Goal: Information Seeking & Learning: Check status

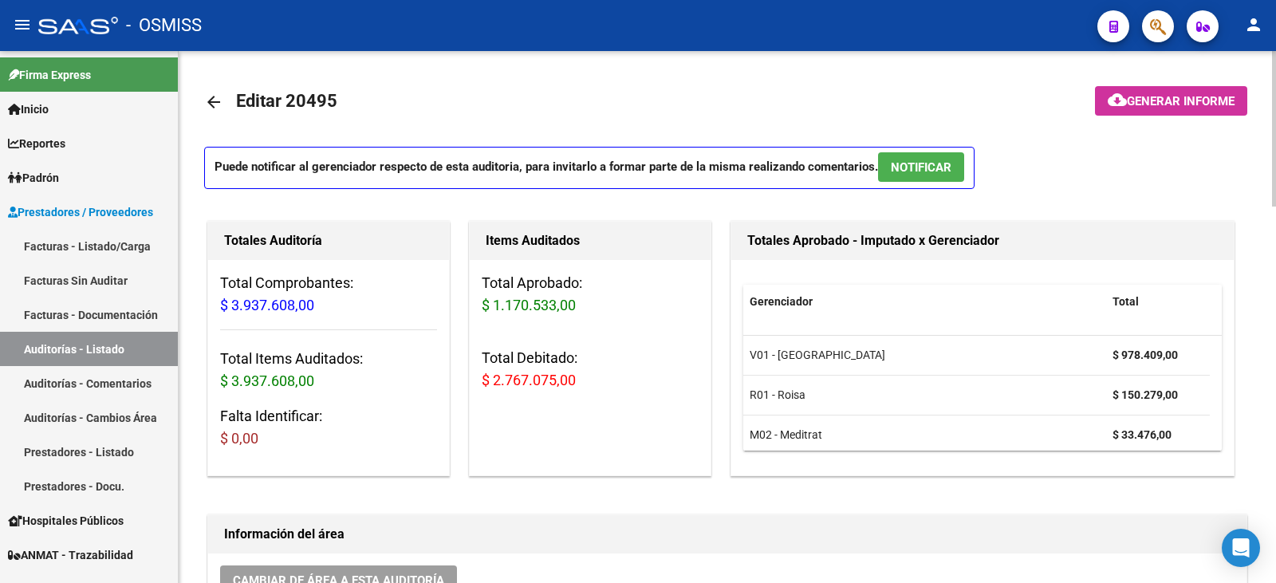
scroll to position [1334, 38]
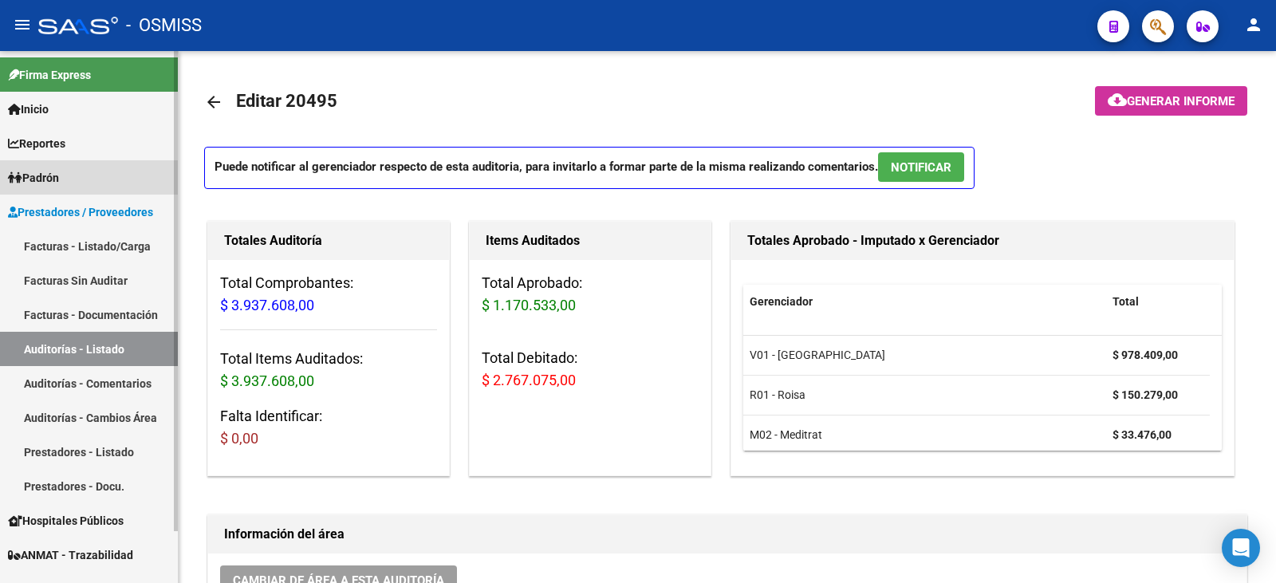
click at [45, 175] on span "Padrón" at bounding box center [33, 178] width 51 height 18
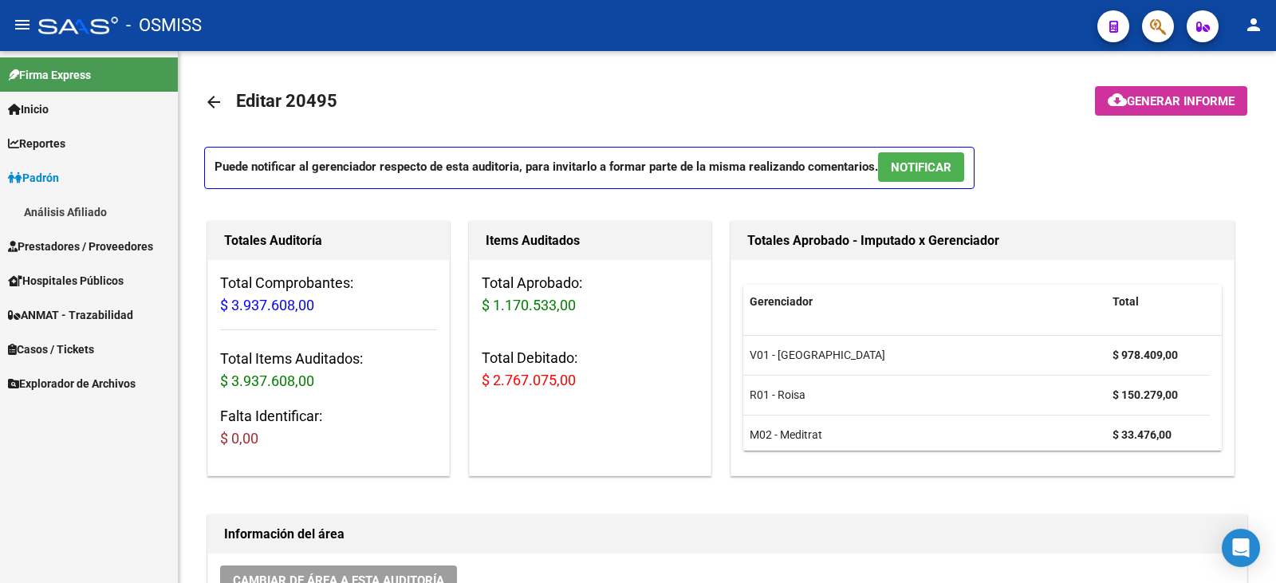
click at [91, 309] on span "ANMAT - Trazabilidad" at bounding box center [70, 315] width 125 height 18
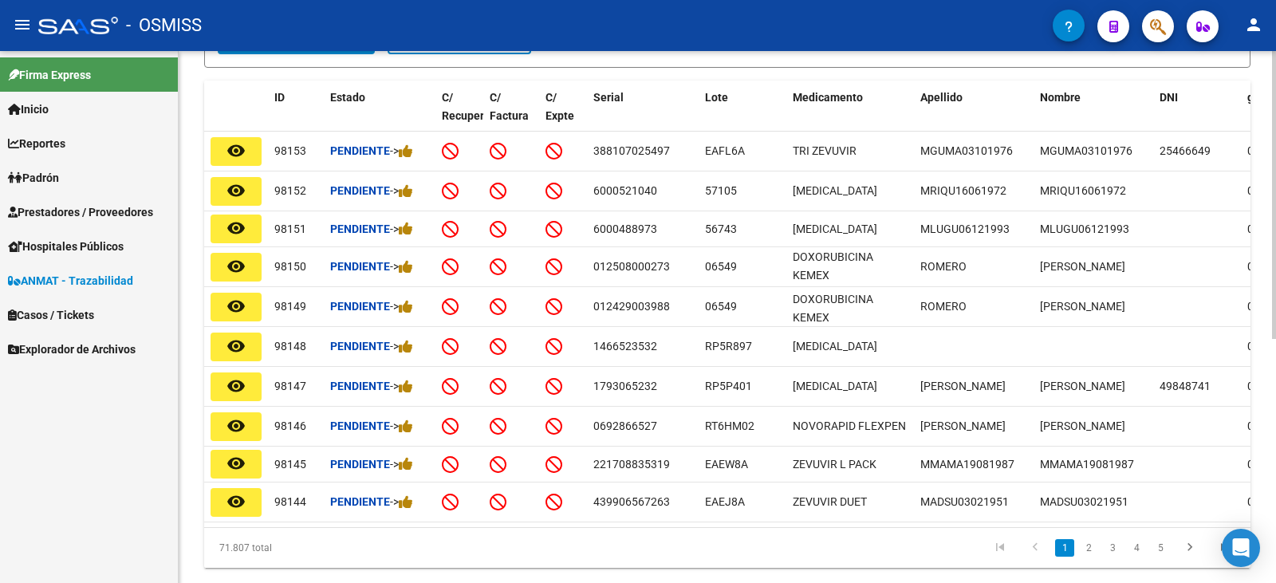
scroll to position [401, 0]
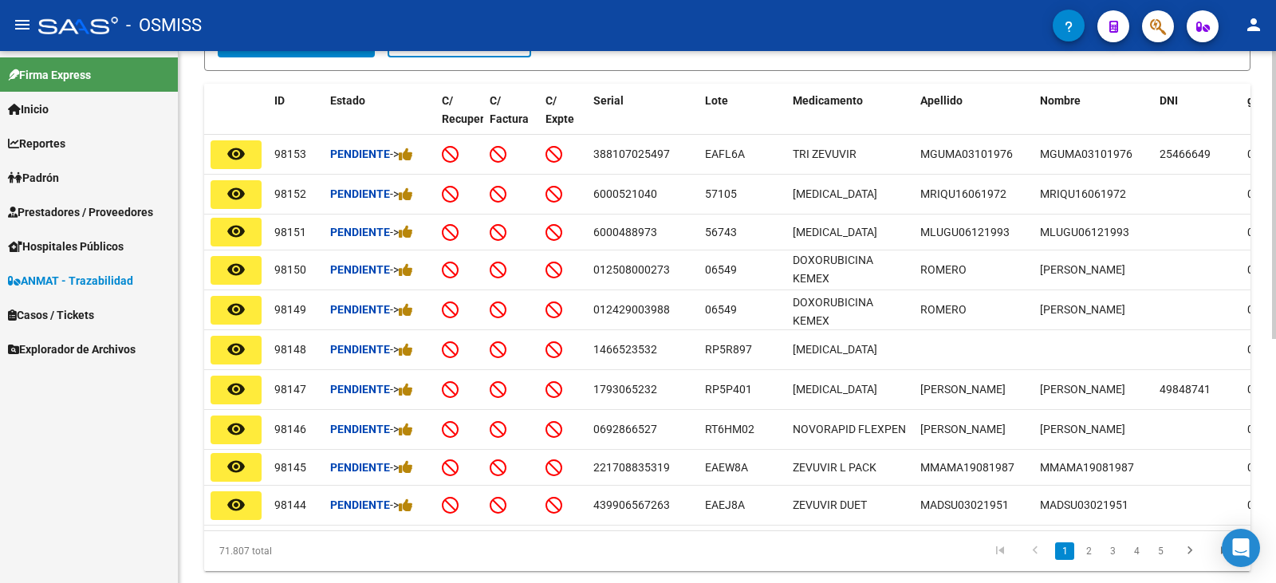
click at [1275, 543] on div at bounding box center [1274, 417] width 4 height 288
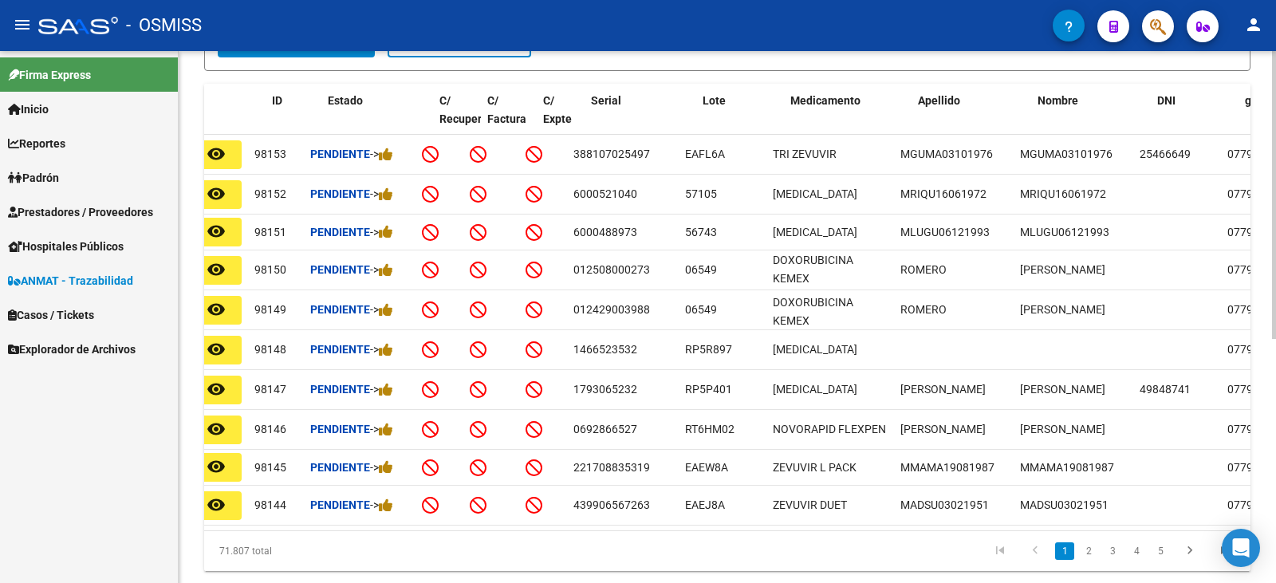
scroll to position [0, 0]
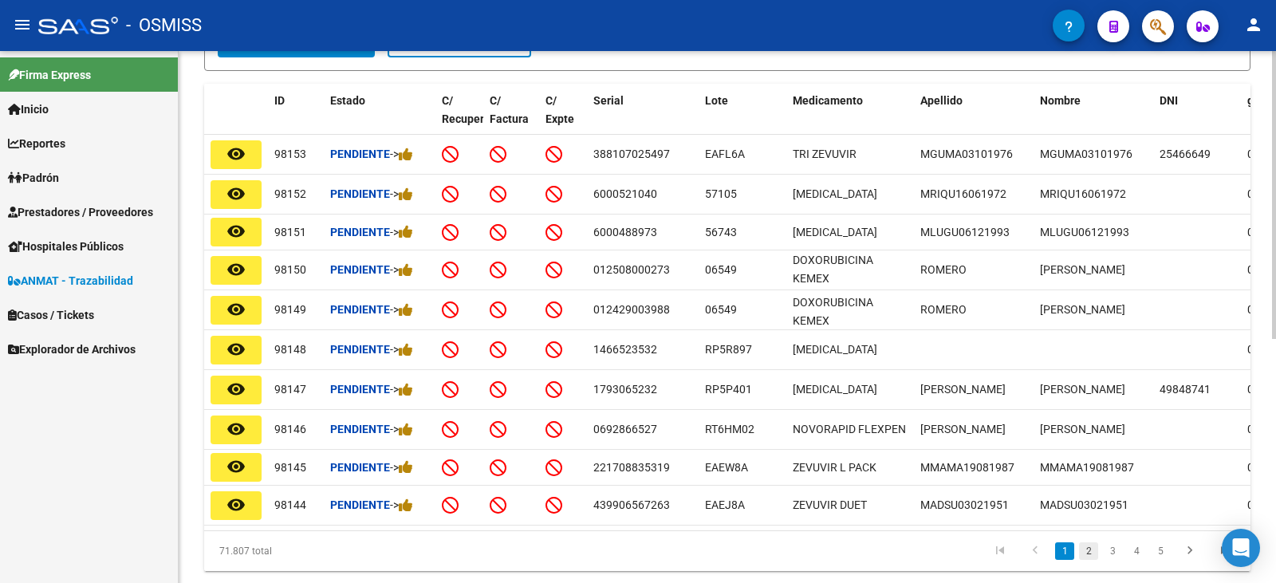
click at [1087, 560] on link "2" at bounding box center [1088, 551] width 19 height 18
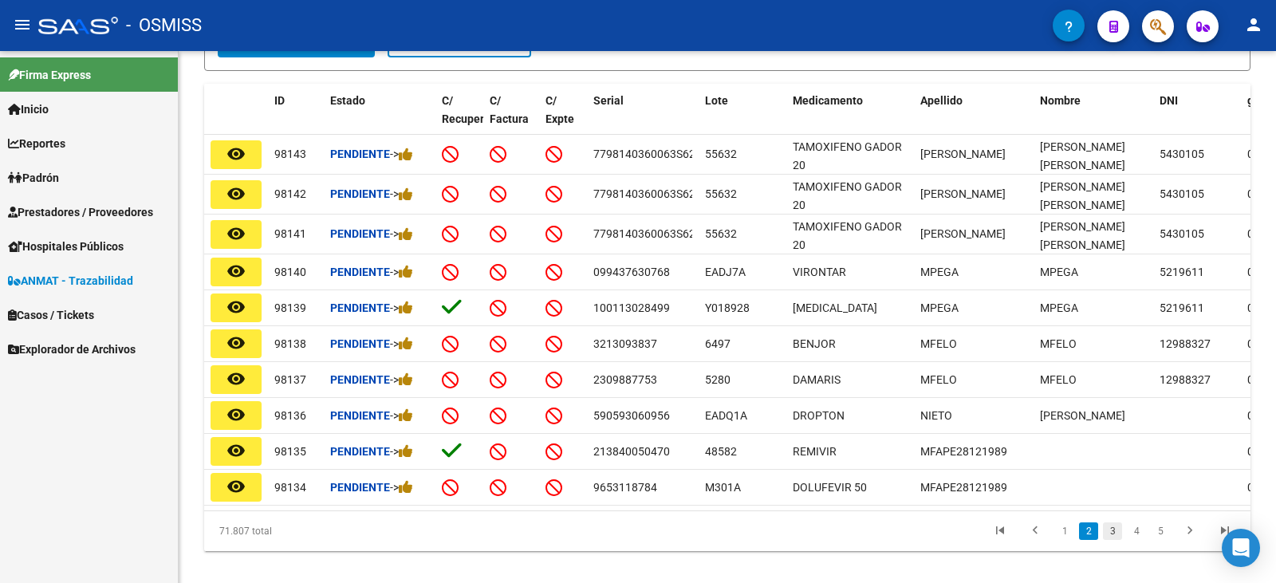
click at [1113, 540] on link "3" at bounding box center [1112, 531] width 19 height 18
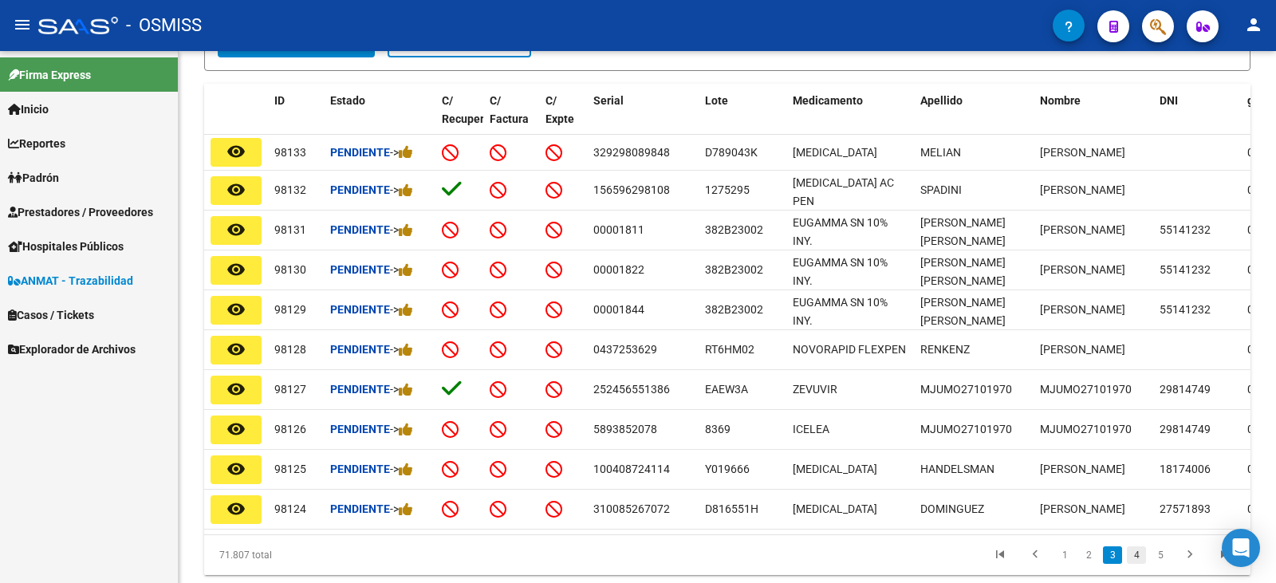
click at [1138, 564] on link "4" at bounding box center [1135, 555] width 19 height 18
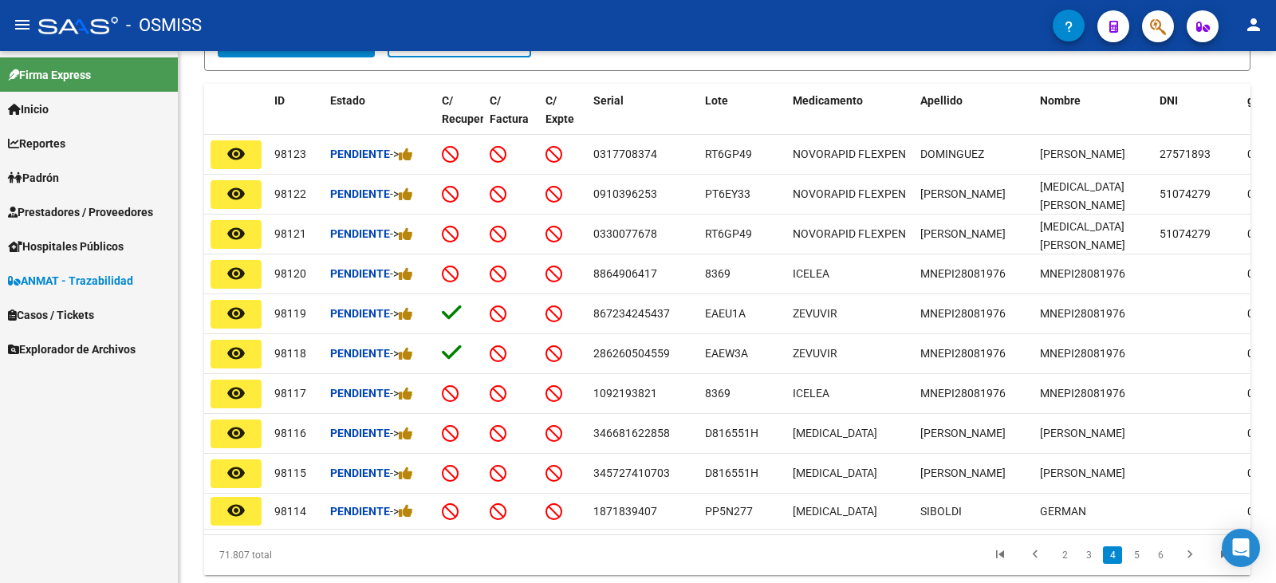
click at [1138, 564] on link "5" at bounding box center [1135, 555] width 19 height 18
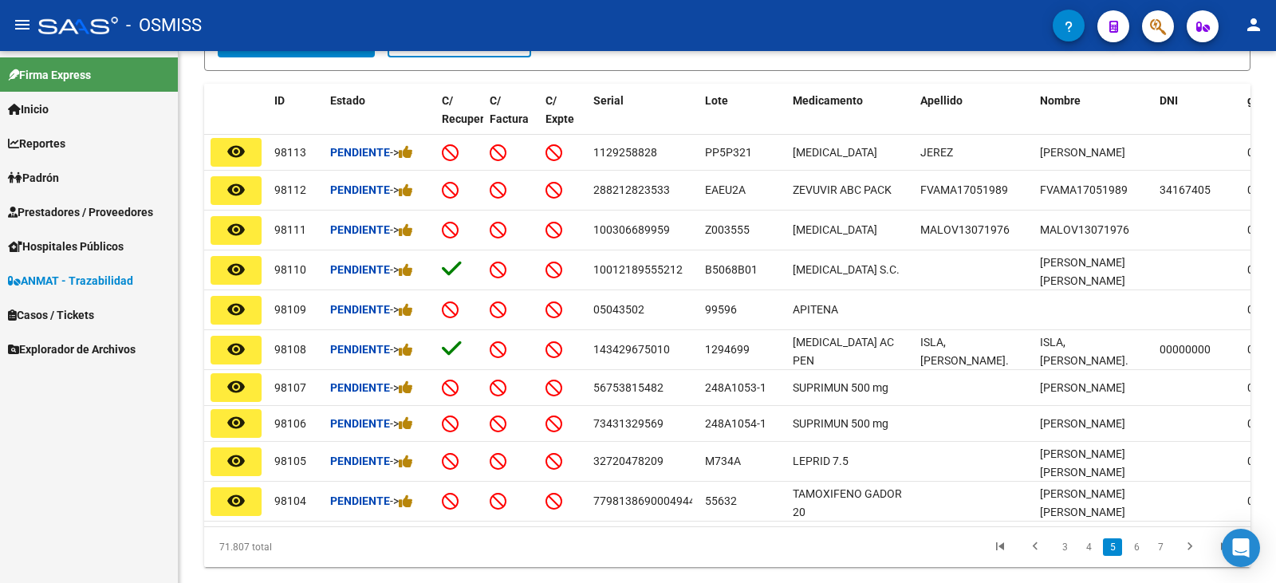
click at [1138, 556] on link "6" at bounding box center [1135, 547] width 19 height 18
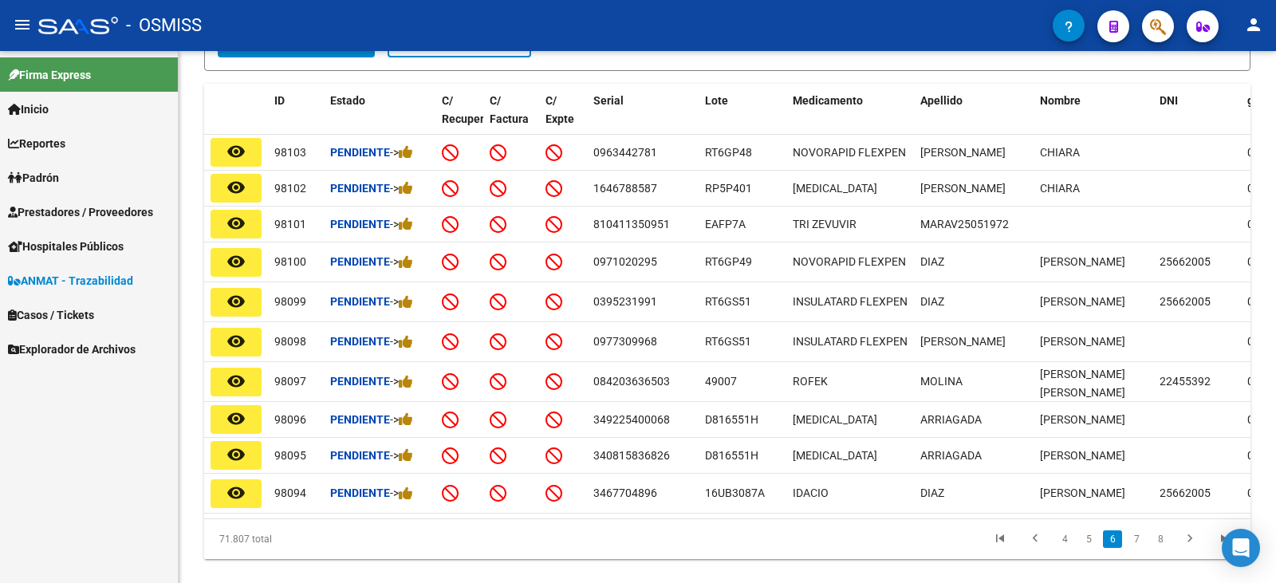
click at [1138, 559] on div "71.807 total 4 5 6 7 8" at bounding box center [727, 539] width 1046 height 40
click at [1192, 550] on icon "go to next page" at bounding box center [1189, 540] width 21 height 19
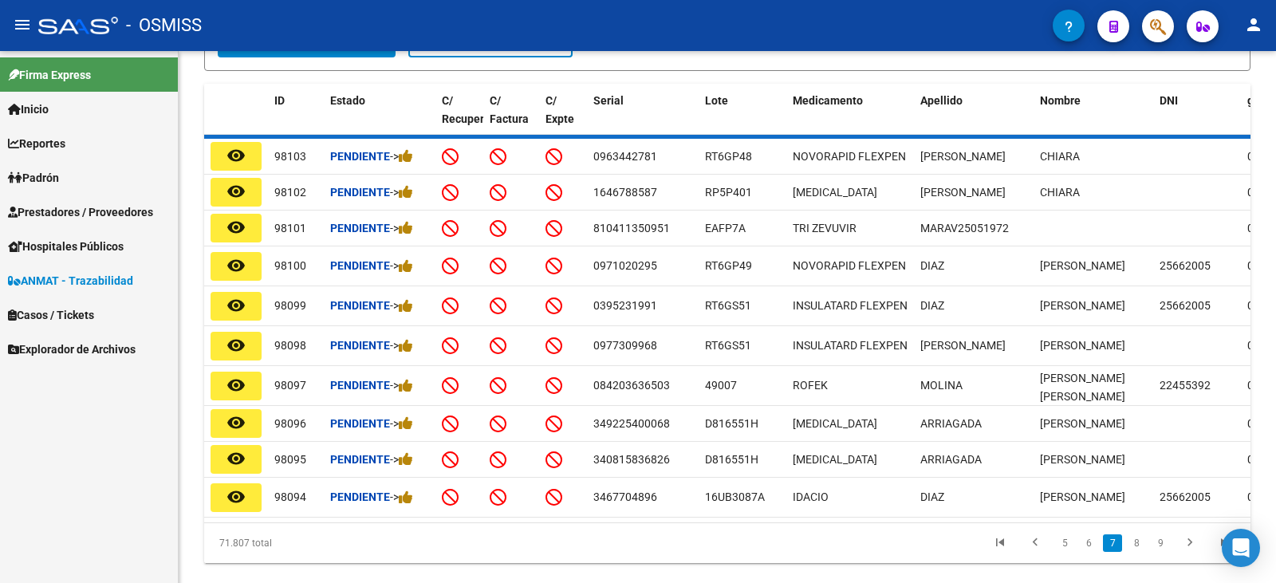
click at [1192, 553] on div "71.807 total 5 6 7 8 9" at bounding box center [727, 543] width 1046 height 40
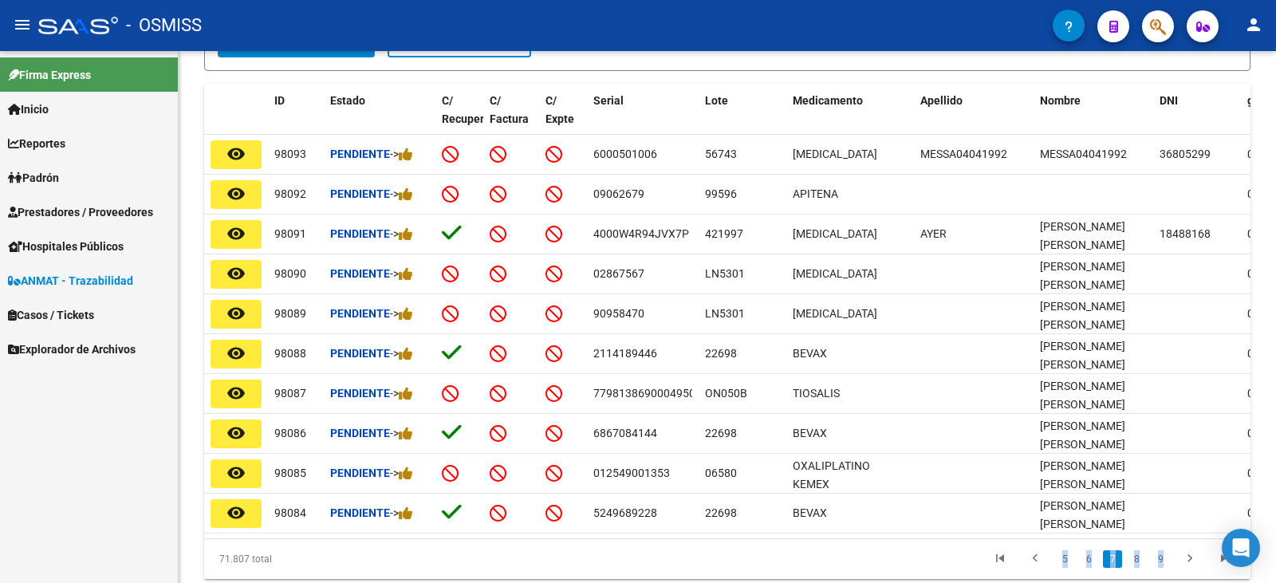
click at [1192, 553] on div "71.807 total 5 6 7 8 9" at bounding box center [727, 559] width 1046 height 40
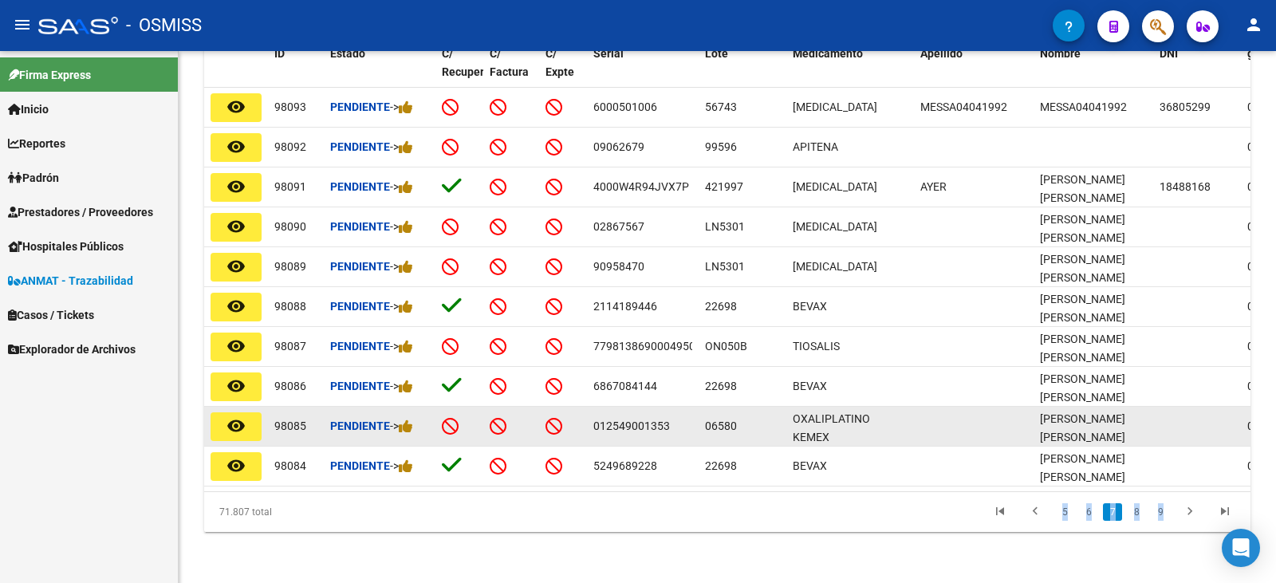
scroll to position [460, 0]
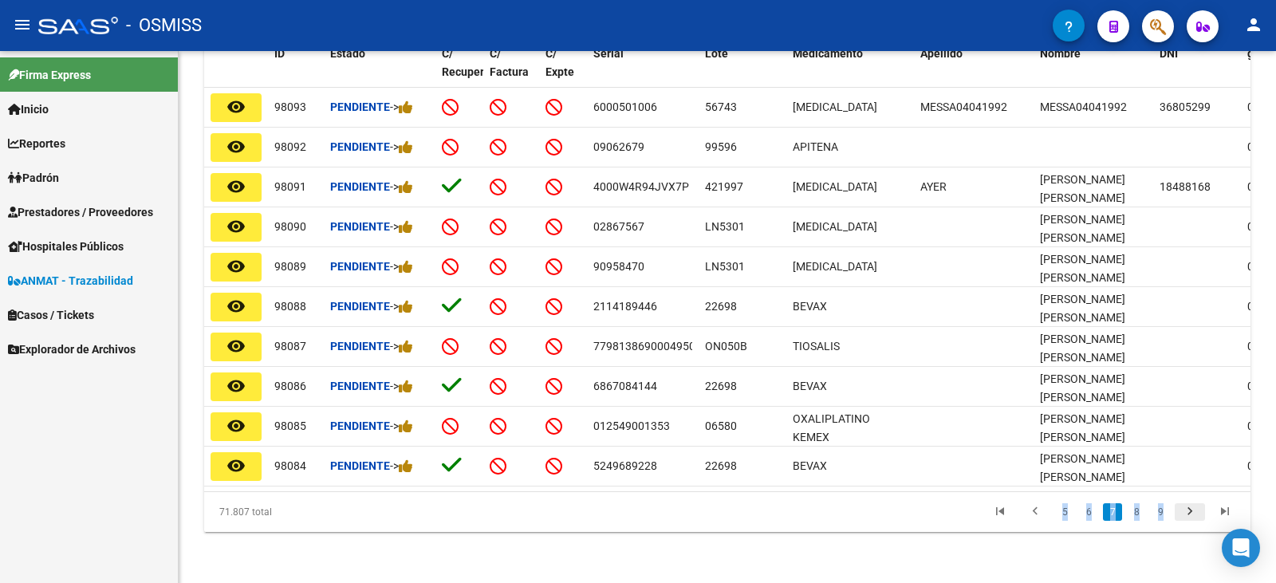
click at [1185, 509] on icon "go to next page" at bounding box center [1189, 513] width 21 height 19
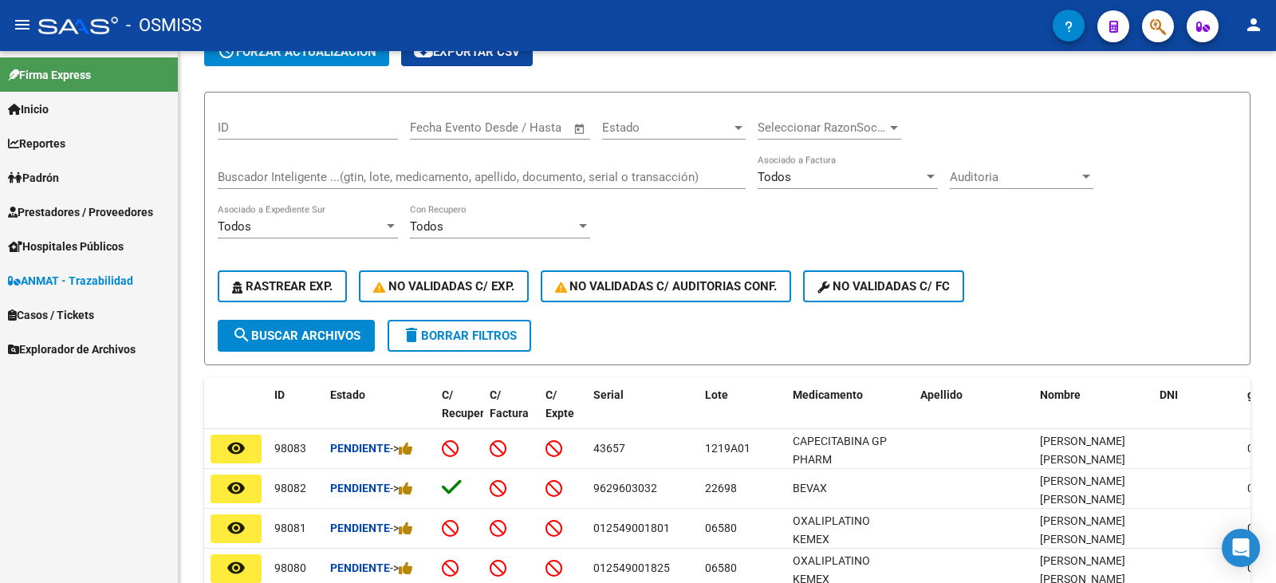
scroll to position [61, 0]
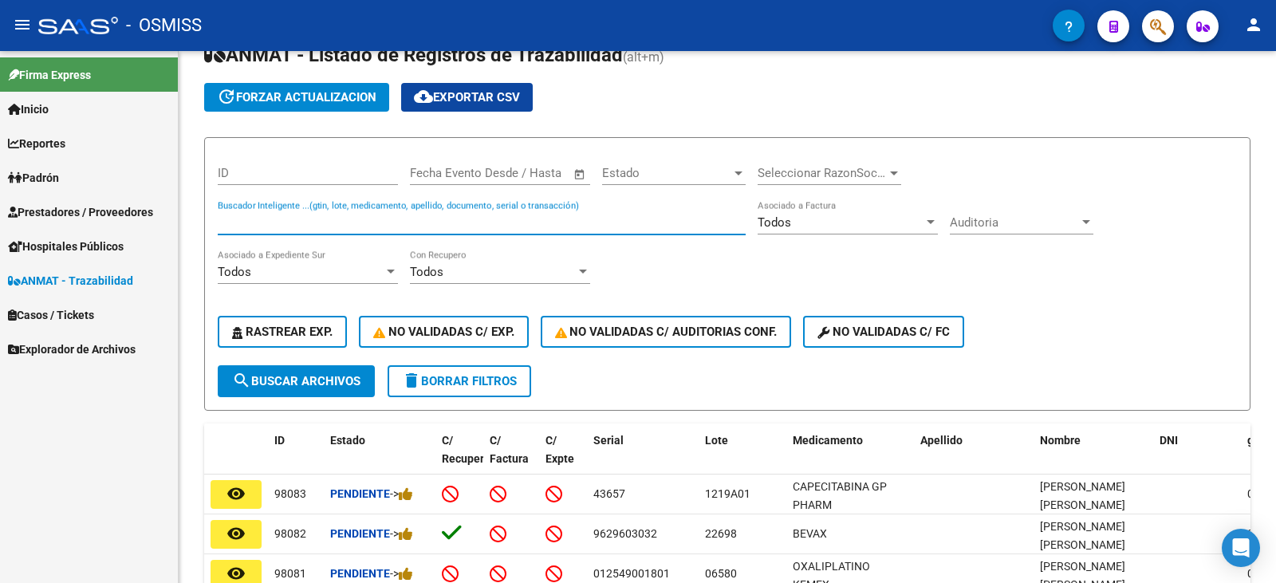
click at [299, 221] on input "Buscador Inteligente ...(gtin, lote, medicamento, apellido, documento, serial o…" at bounding box center [482, 222] width 528 height 14
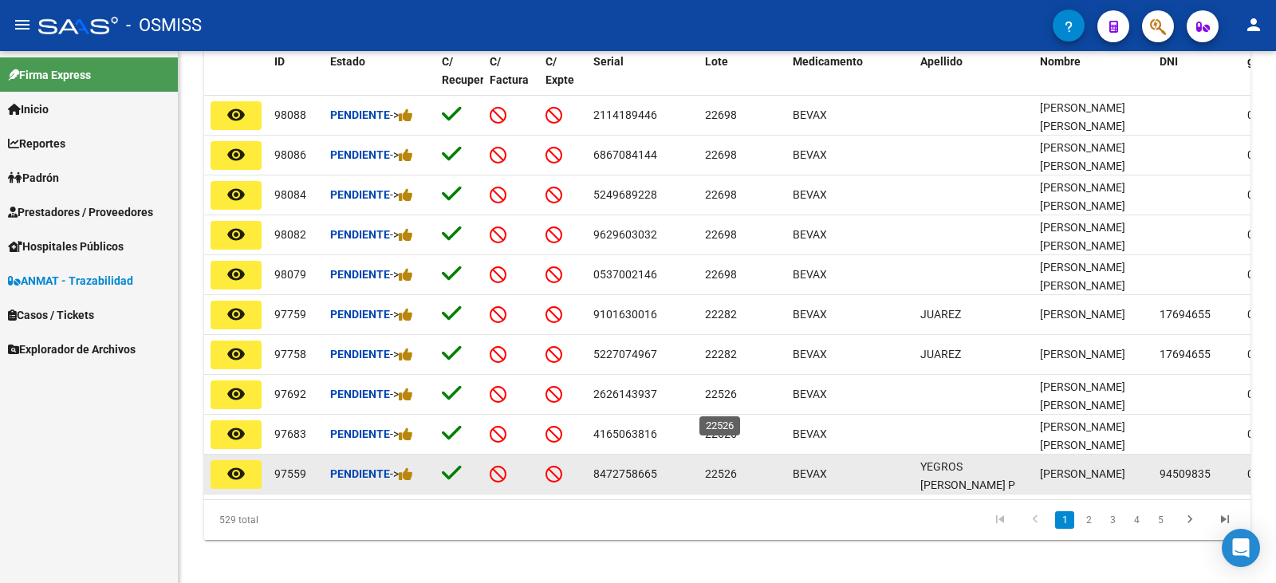
scroll to position [456, 0]
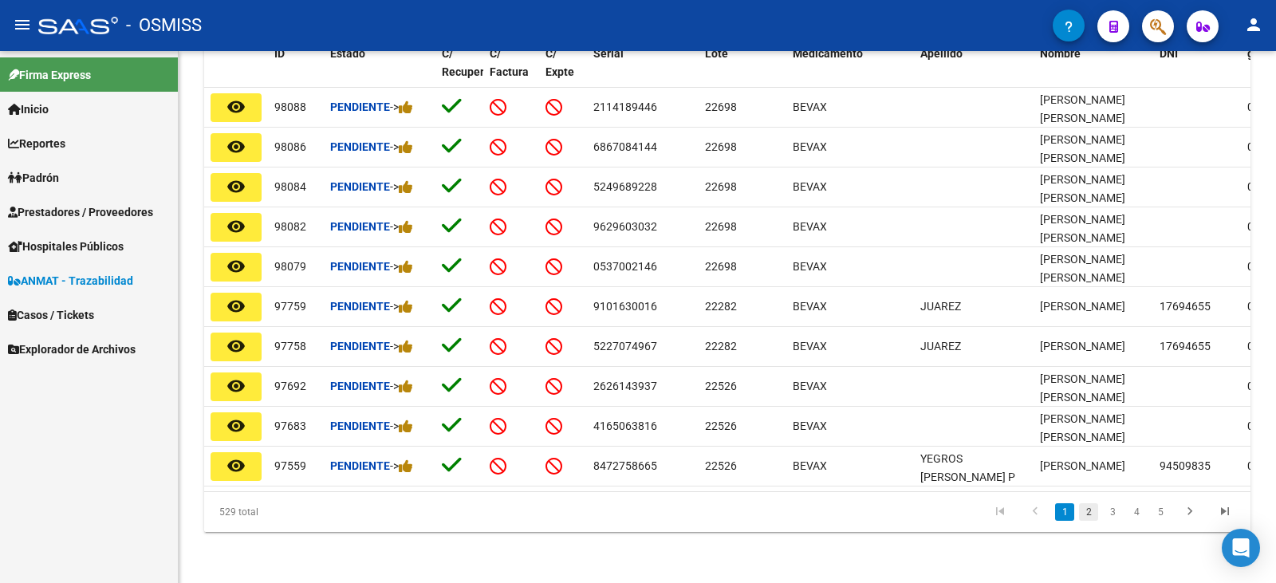
type input "bevax"
click at [1088, 513] on link "2" at bounding box center [1088, 512] width 19 height 18
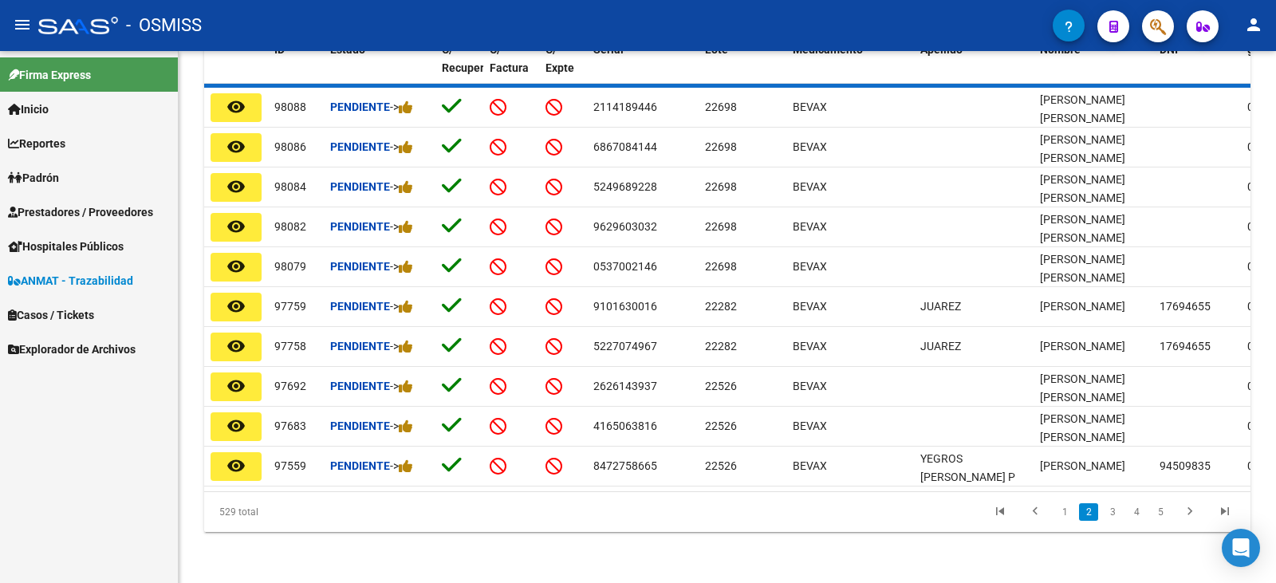
scroll to position [448, 0]
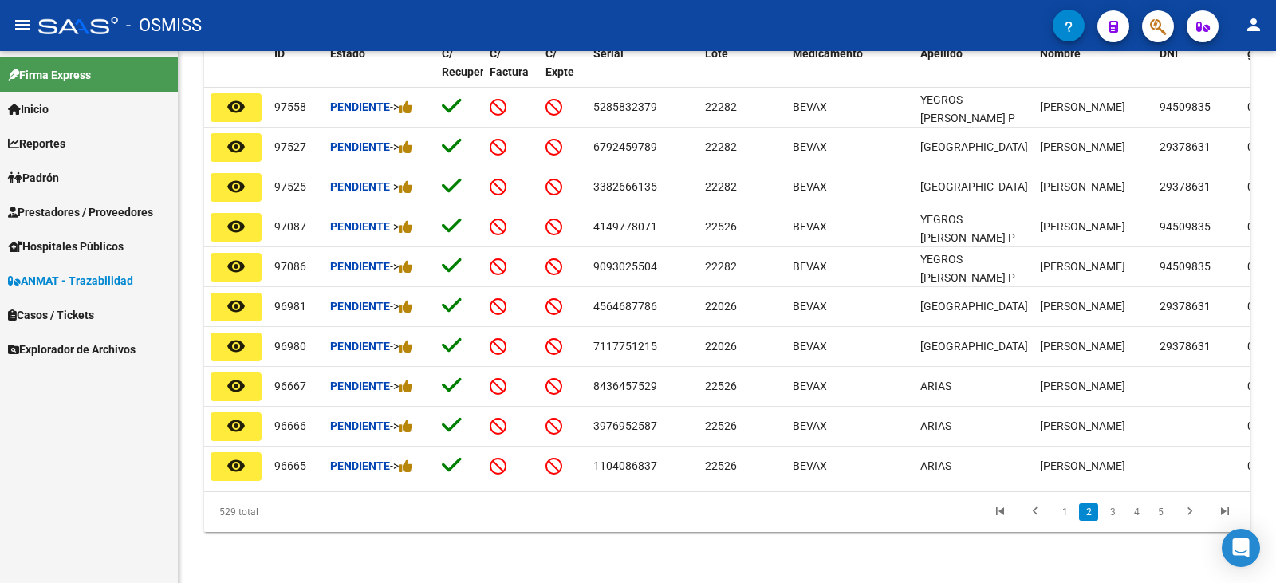
click at [1088, 515] on link "2" at bounding box center [1088, 512] width 19 height 18
click at [1134, 509] on link "4" at bounding box center [1135, 512] width 19 height 18
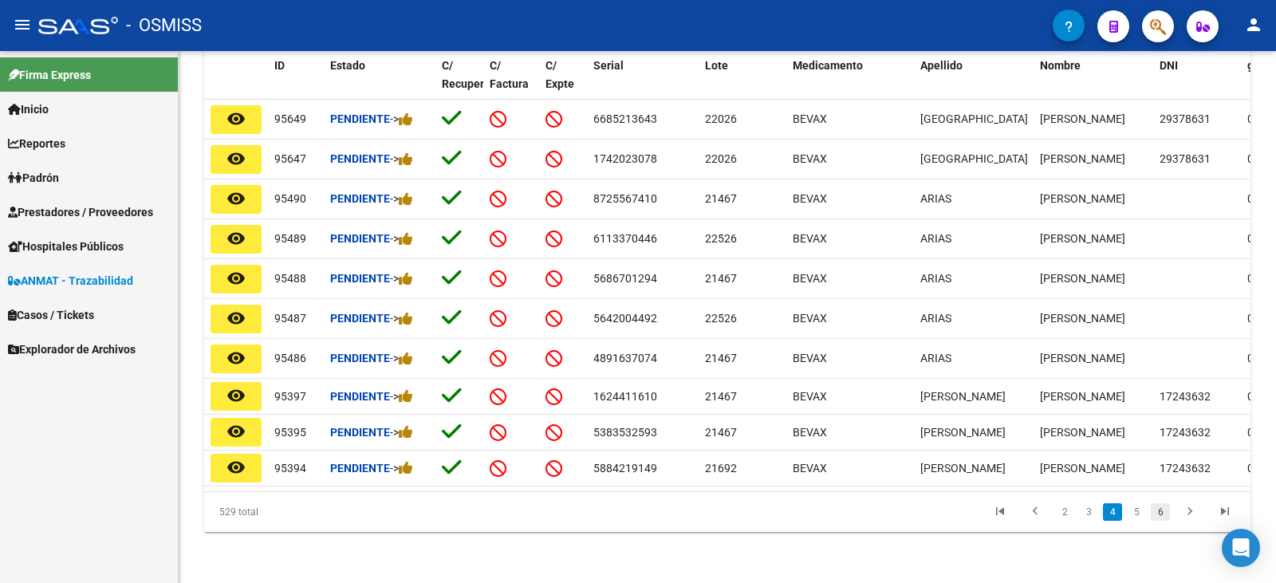
click at [1158, 519] on link "6" at bounding box center [1159, 512] width 19 height 18
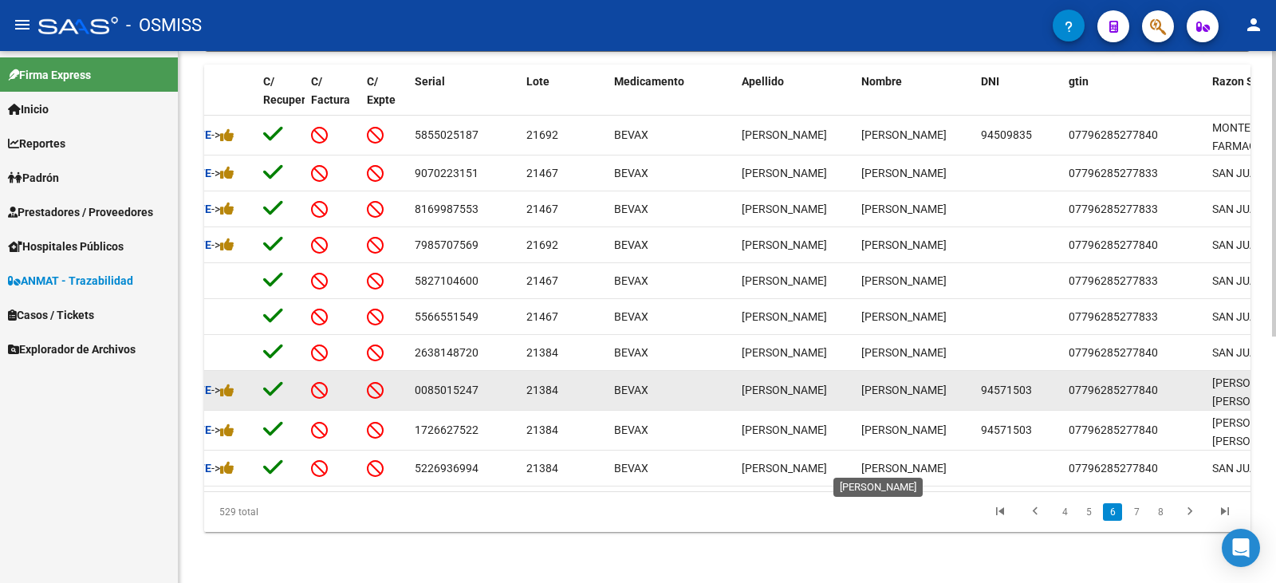
scroll to position [460, 0]
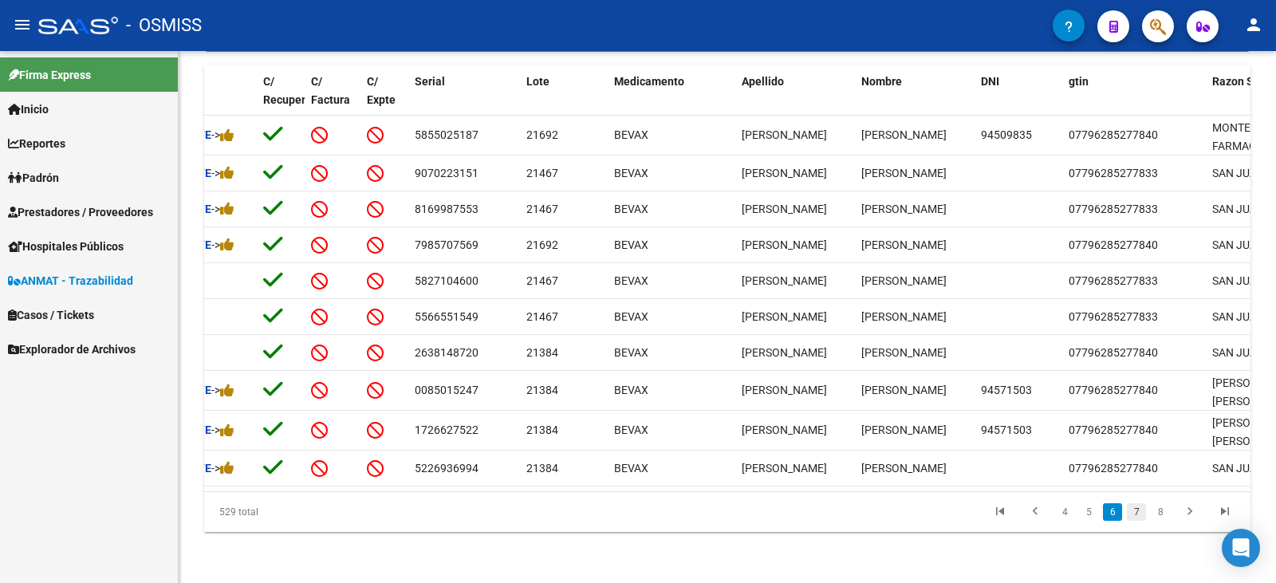
click at [1136, 512] on link "7" at bounding box center [1135, 512] width 19 height 18
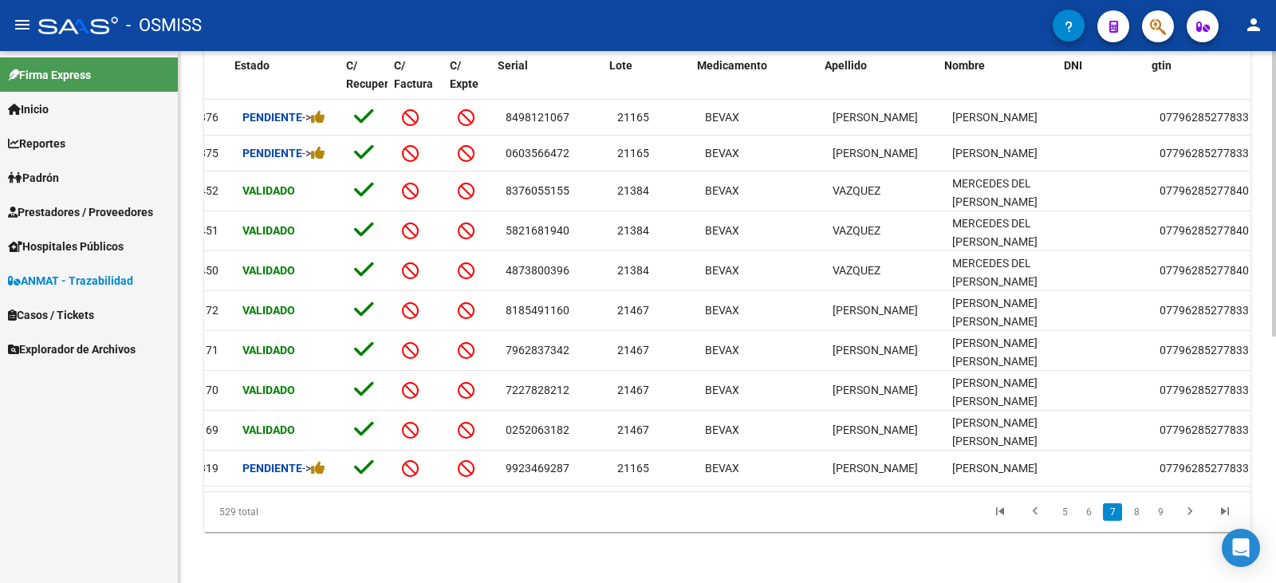
scroll to position [0, 114]
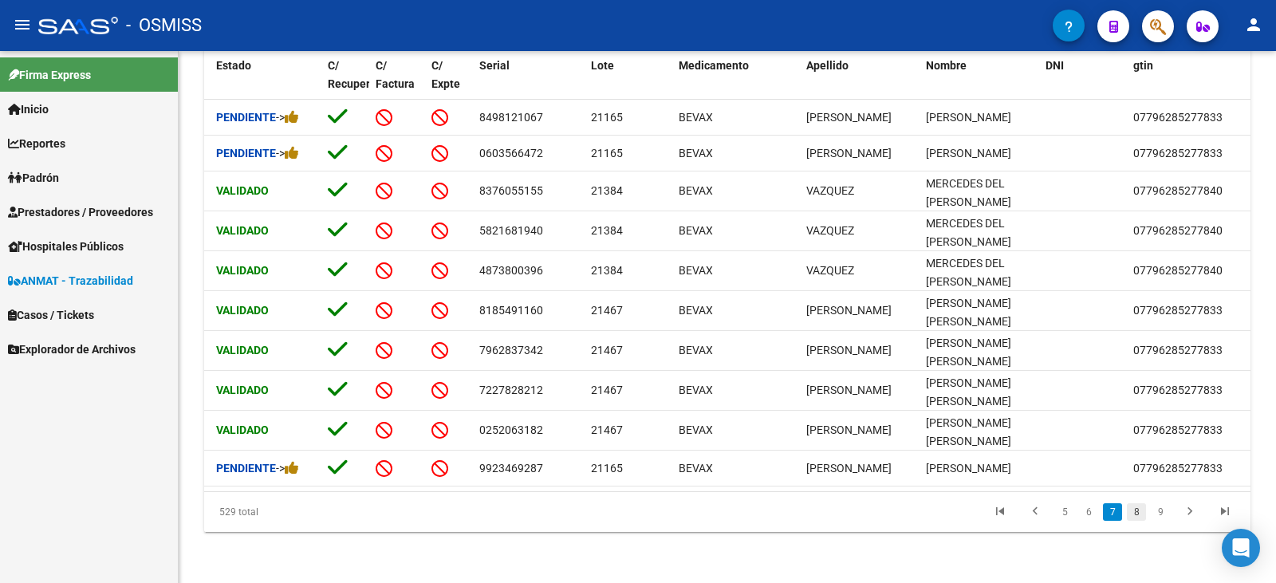
click at [1139, 510] on link "8" at bounding box center [1135, 512] width 19 height 18
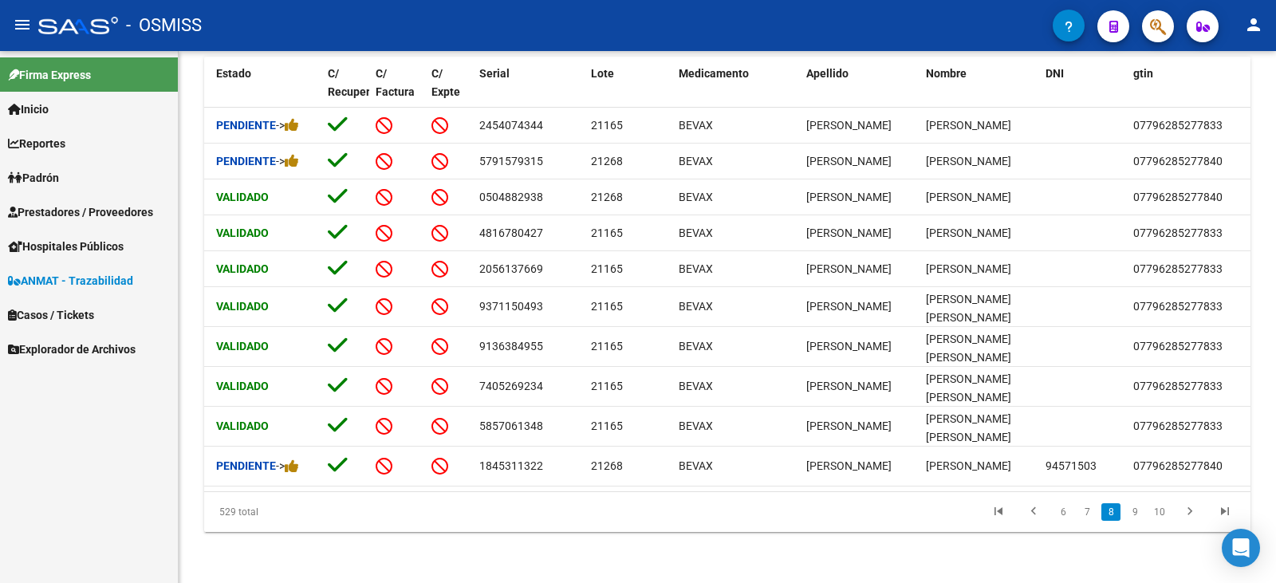
click at [1139, 510] on link "9" at bounding box center [1134, 512] width 19 height 18
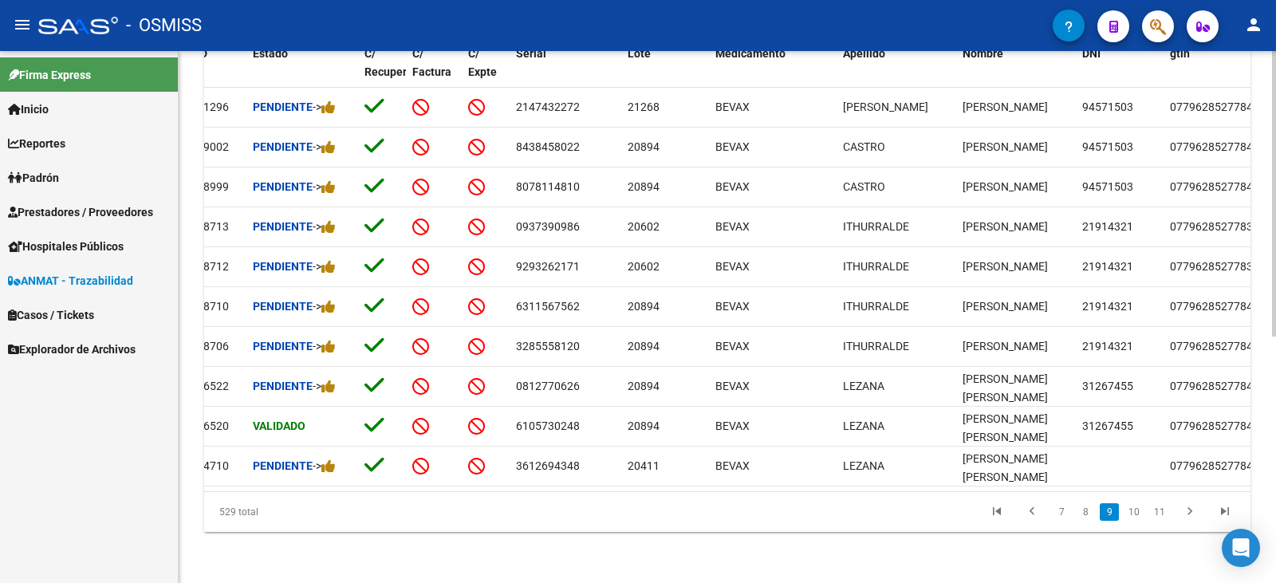
scroll to position [0, 98]
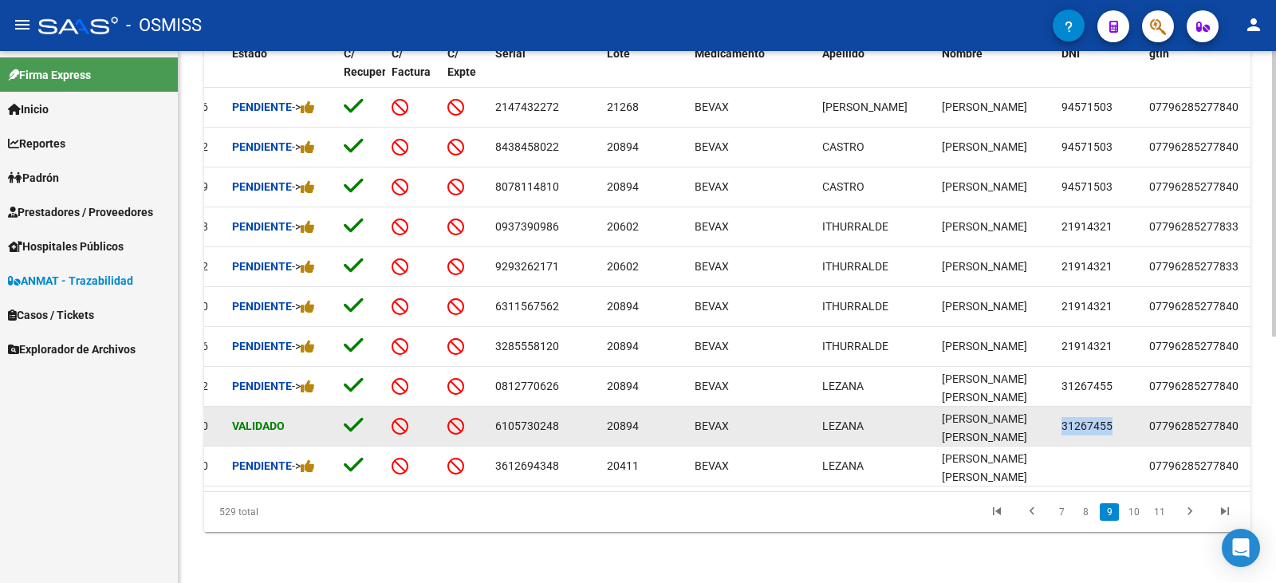
drag, startPoint x: 1114, startPoint y: 413, endPoint x: 1062, endPoint y: 420, distance: 52.3
click at [1062, 420] on div "31267455" at bounding box center [1098, 426] width 75 height 18
copy span "31267455"
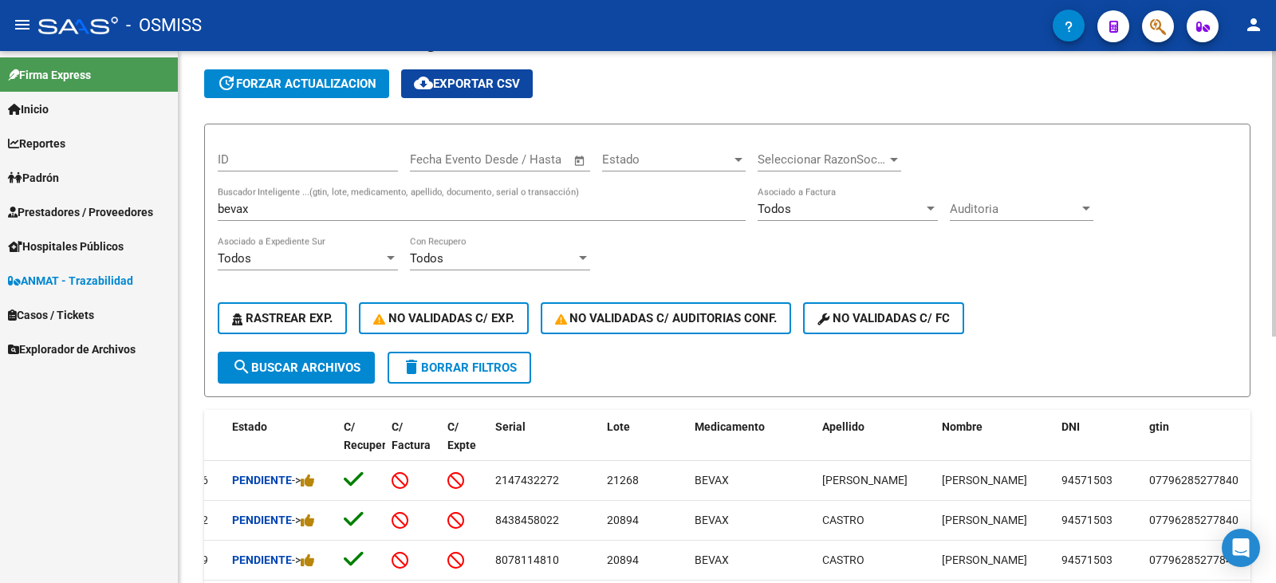
scroll to position [0, 0]
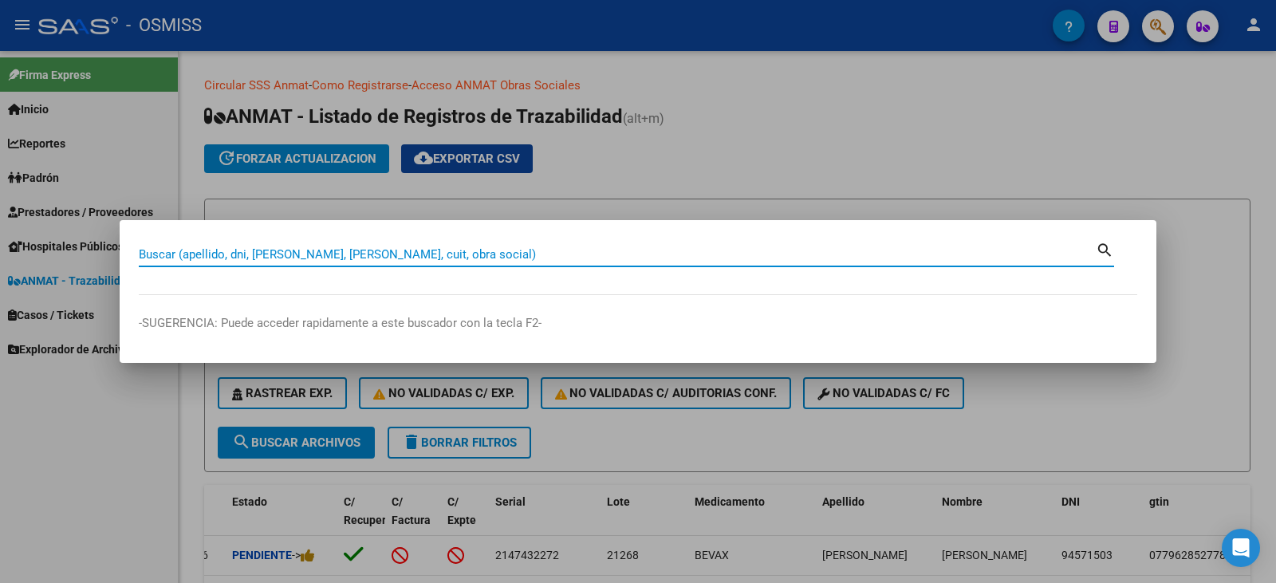
drag, startPoint x: 210, startPoint y: 245, endPoint x: 199, endPoint y: 254, distance: 15.3
click at [199, 254] on input "Buscar (apellido, dni, [PERSON_NAME], [PERSON_NAME], cuit, obra social)" at bounding box center [617, 254] width 957 height 14
paste input "31267455"
type input "31267455"
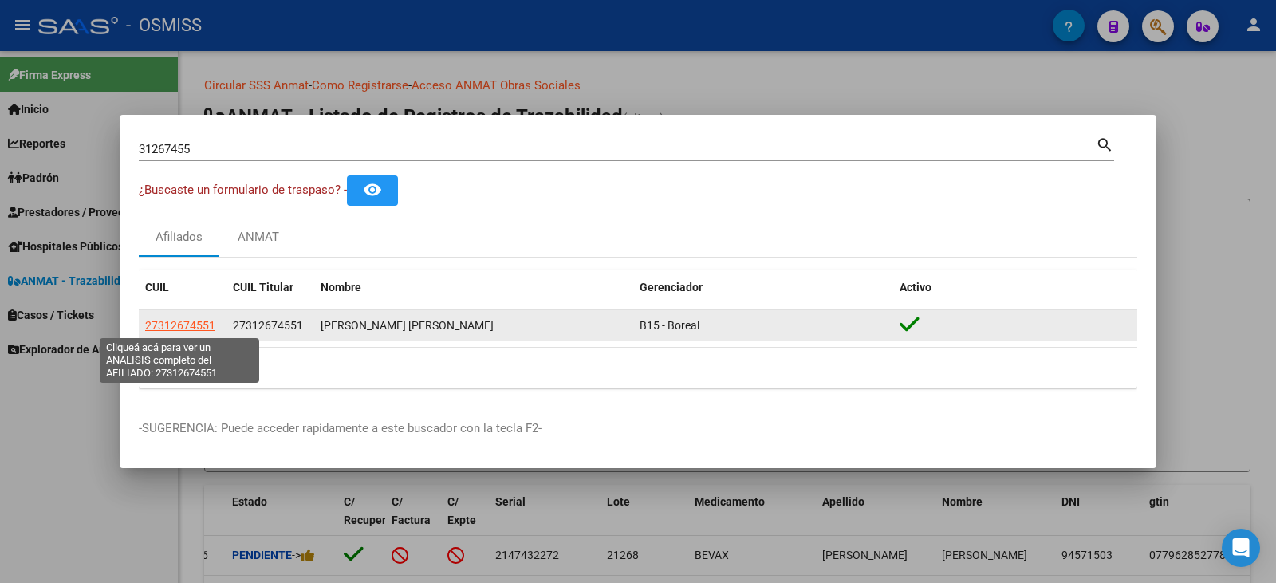
click at [194, 319] on span "27312674551" at bounding box center [180, 325] width 70 height 13
type textarea "27312674551"
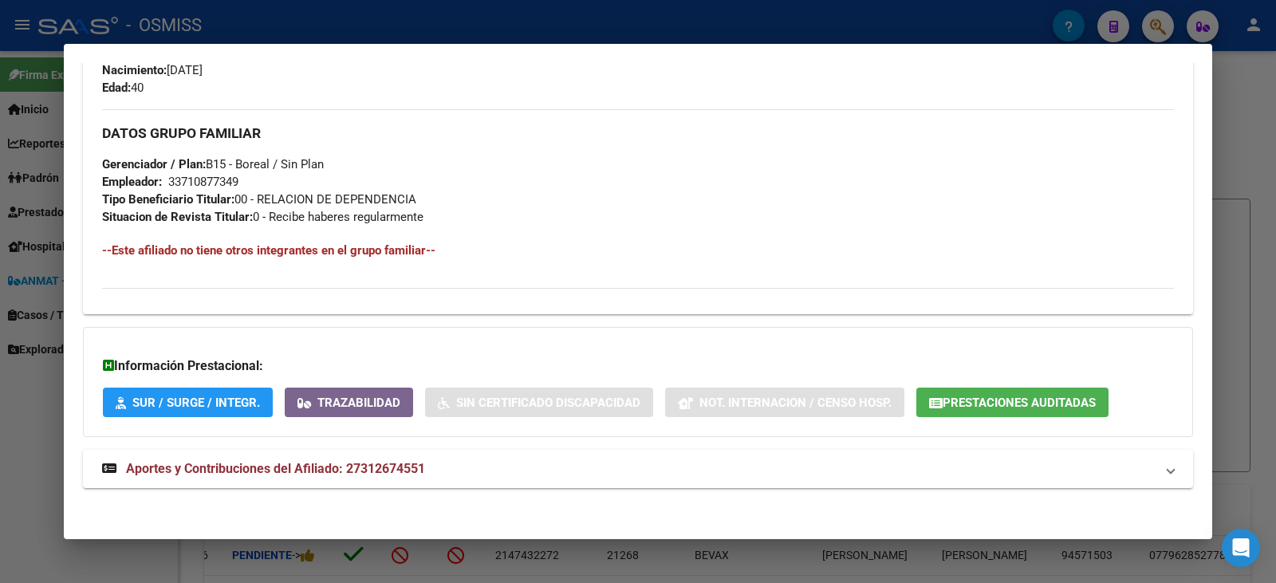
scroll to position [717, 0]
click at [373, 391] on button "Trazabilidad" at bounding box center [349, 401] width 128 height 29
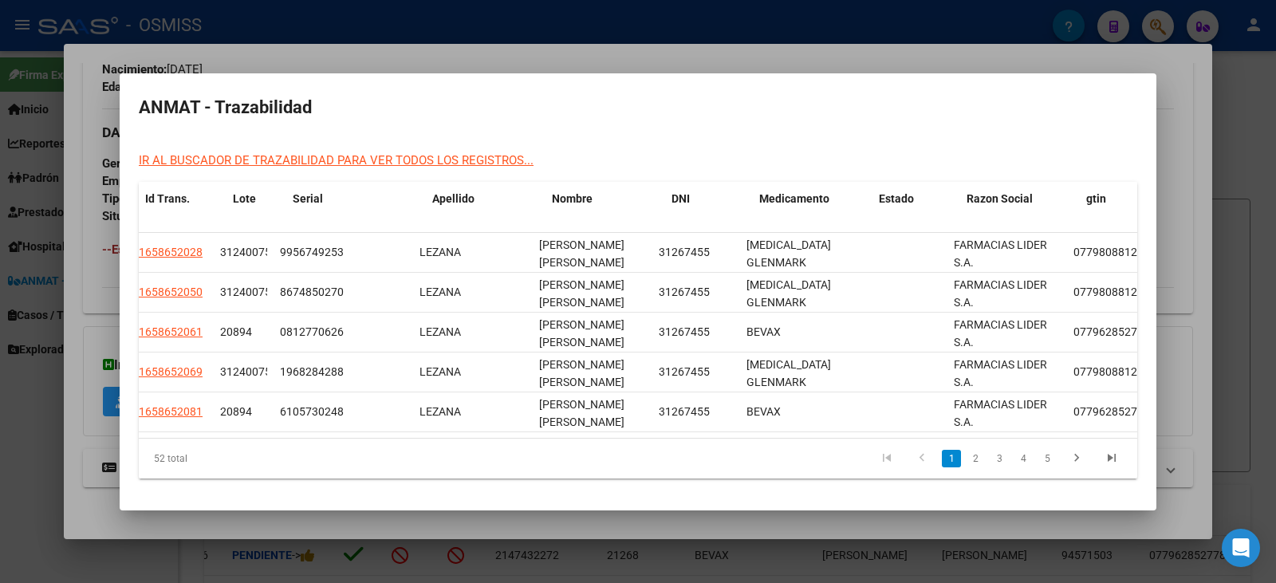
scroll to position [0, 0]
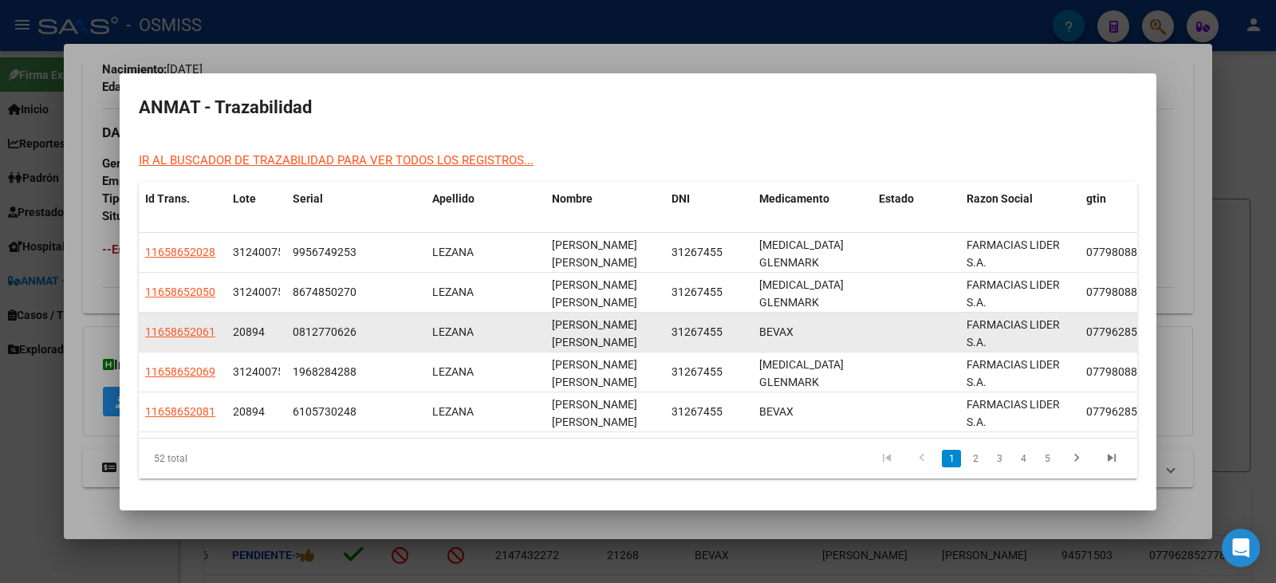
click at [193, 325] on link "11658652061" at bounding box center [180, 331] width 70 height 13
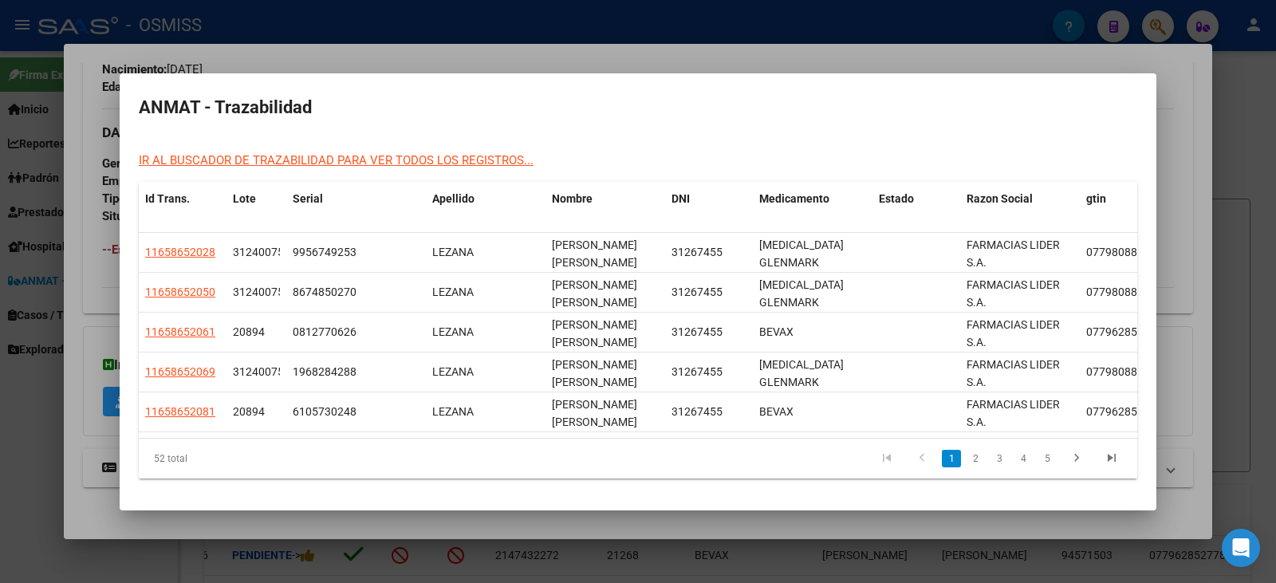
drag, startPoint x: 634, startPoint y: 73, endPoint x: 638, endPoint y: 88, distance: 15.7
click at [648, 121] on mat-dialog-container "ANMAT - Trazabilidad IR AL BUSCADOR DE TRAZABILIDAD PARA VER TODOS LOS REGISTRO…" at bounding box center [638, 291] width 1036 height 437
click at [1264, 155] on div at bounding box center [638, 291] width 1276 height 583
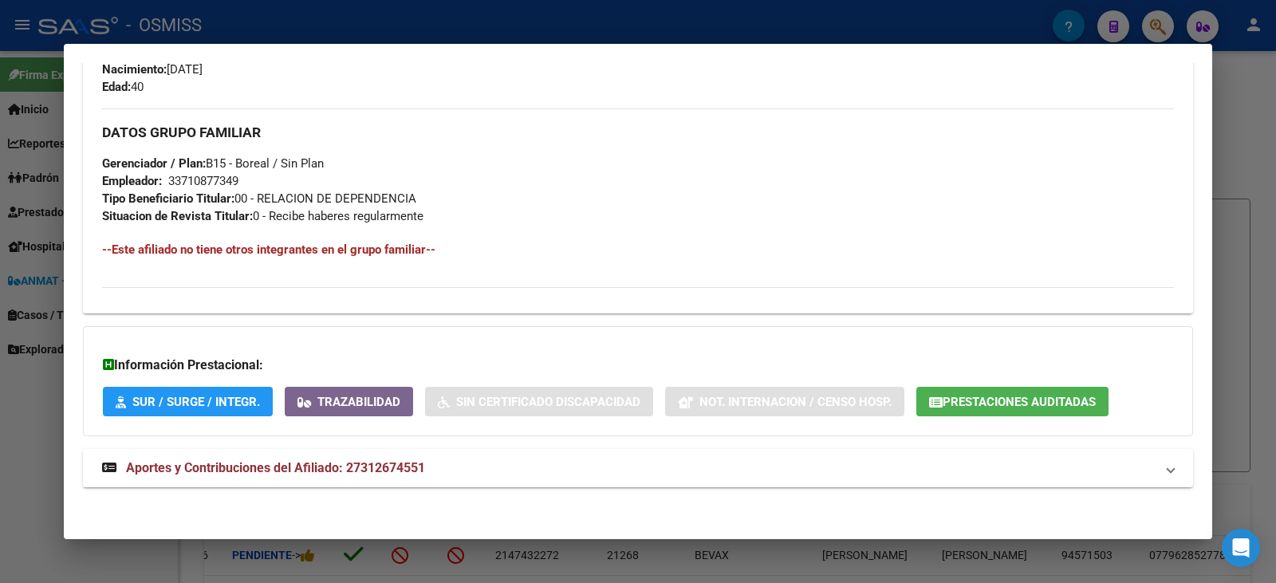
click at [1275, 121] on div at bounding box center [638, 291] width 1276 height 583
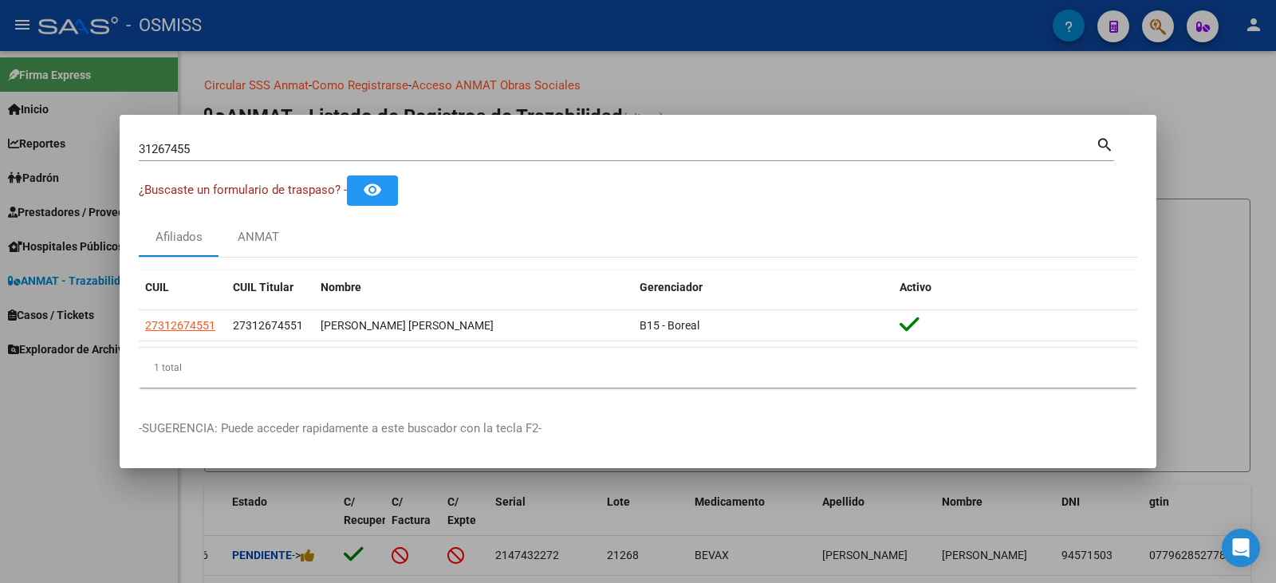
click at [1227, 126] on div at bounding box center [638, 291] width 1276 height 583
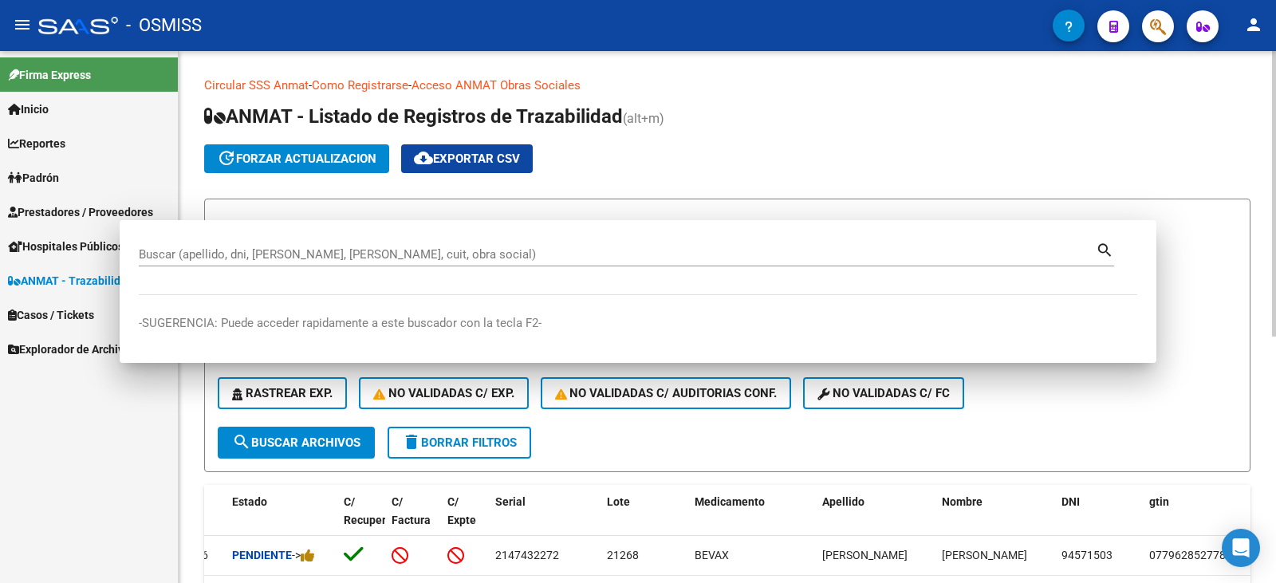
scroll to position [460, 0]
